Goal: Contribute content

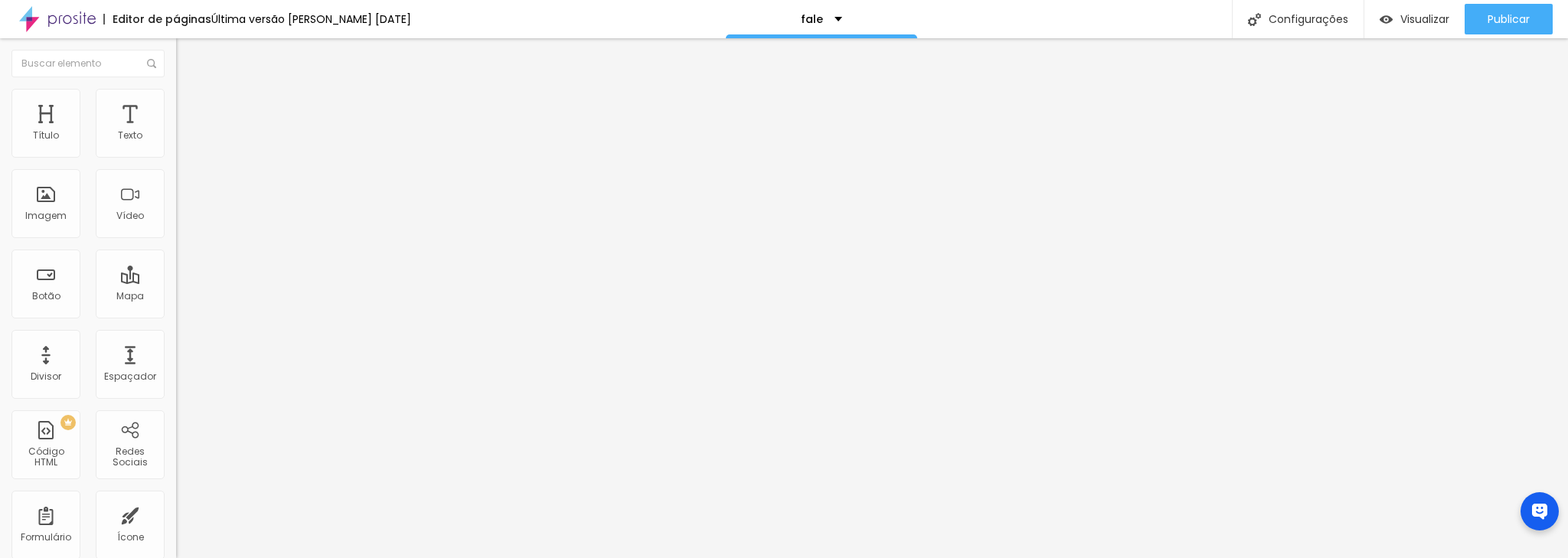
click at [176, 314] on input "[URL][DOMAIN_NAME]" at bounding box center [268, 306] width 184 height 15
type input "[URL][DOMAIN_NAME]"
click at [1498, 30] on div "Publicar" at bounding box center [1508, 19] width 42 height 31
click at [1529, 25] on span "Publicar" at bounding box center [1508, 19] width 42 height 12
click at [1494, 13] on span "Publicar" at bounding box center [1508, 19] width 42 height 12
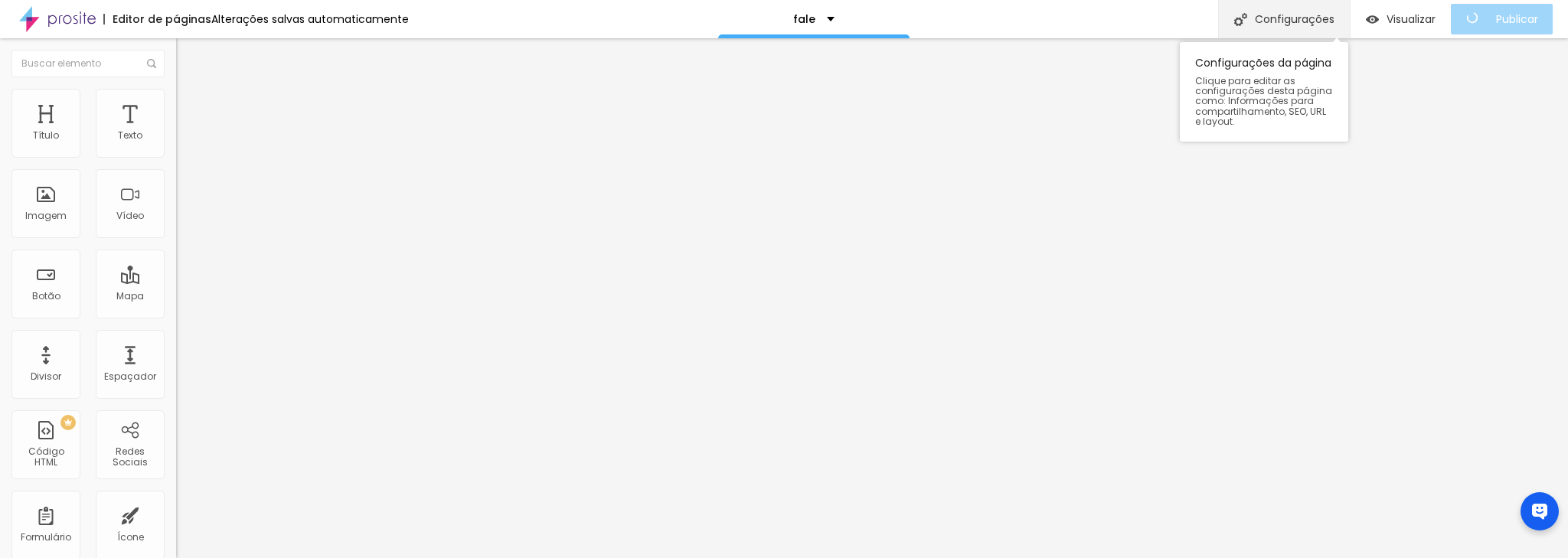
click at [1293, 20] on div "Configurações" at bounding box center [1284, 19] width 131 height 38
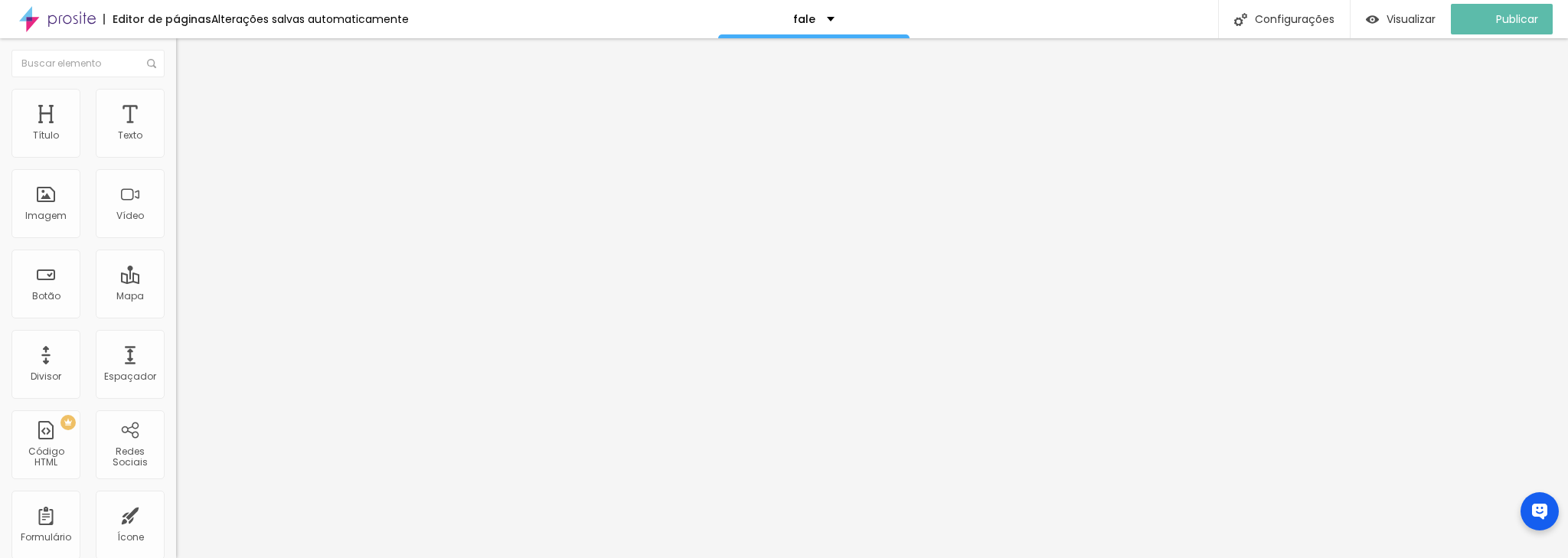
click at [25, 10] on img at bounding box center [57, 19] width 77 height 38
